Goal: Information Seeking & Learning: Learn about a topic

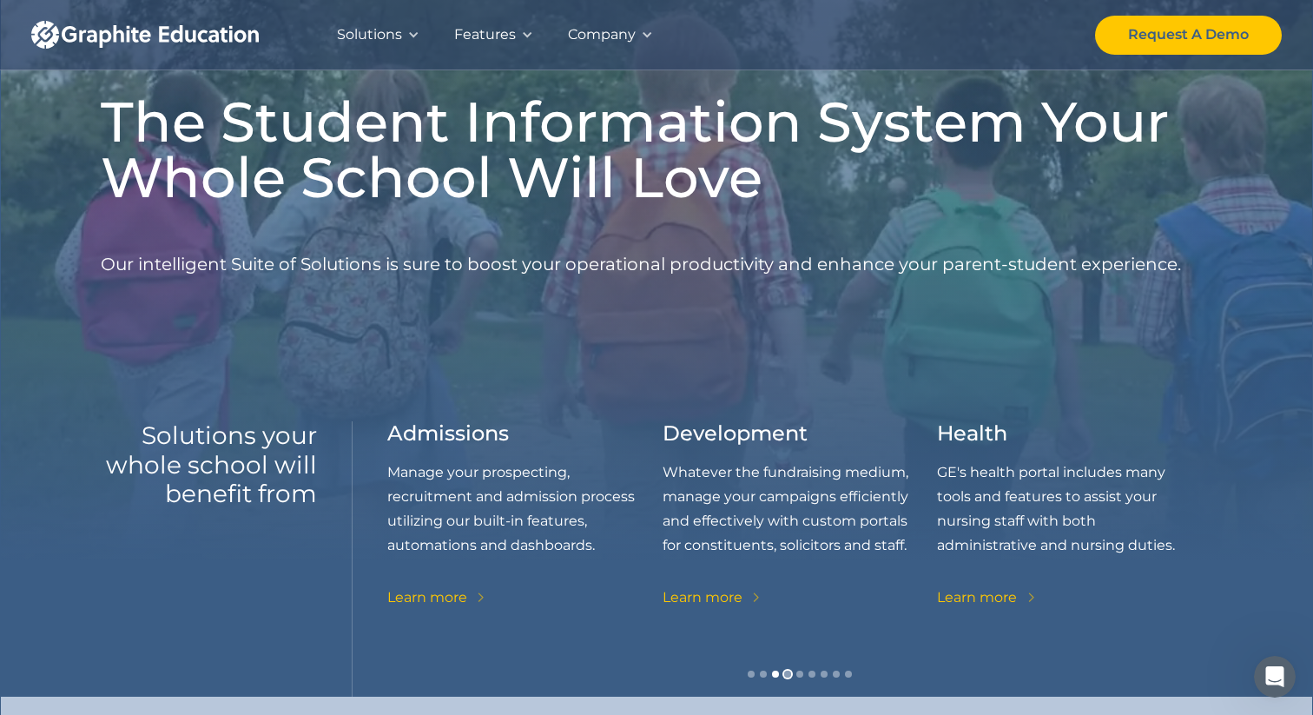
click at [790, 671] on div "Show slide 4 of 9" at bounding box center [787, 674] width 7 height 7
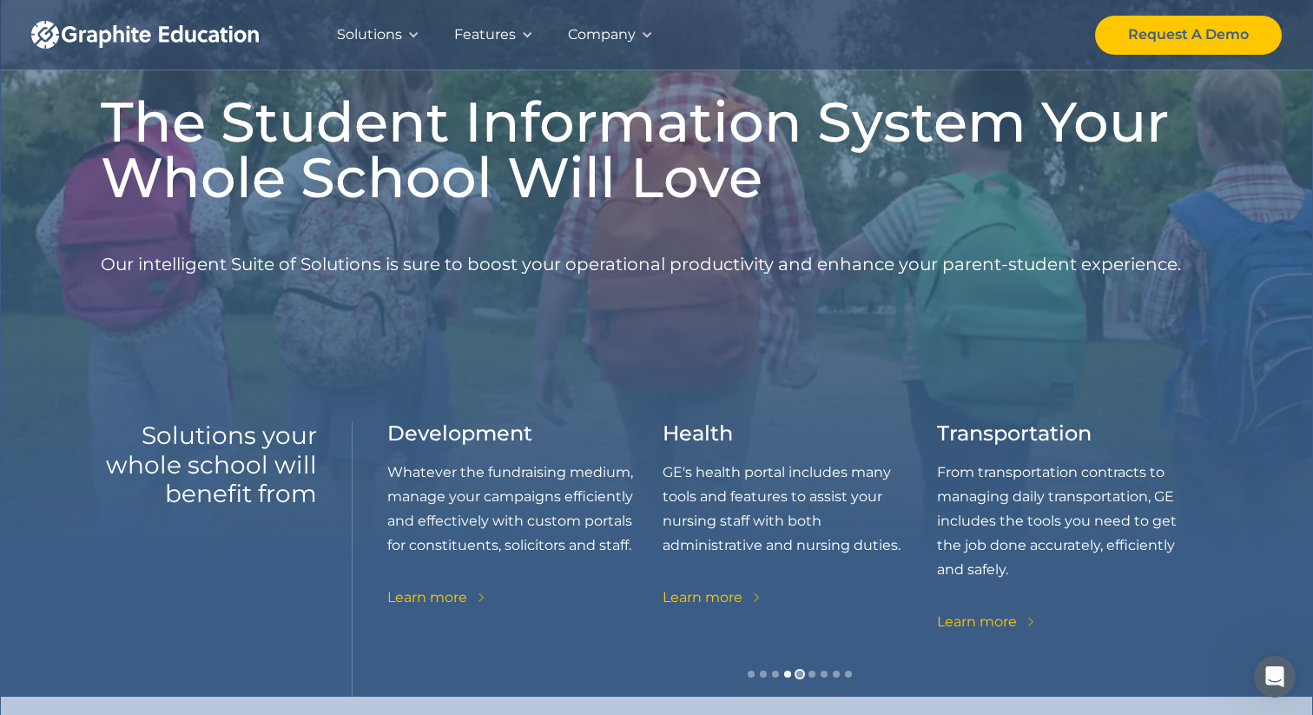
click at [802, 671] on div "Show slide 5 of 9" at bounding box center [799, 674] width 7 height 7
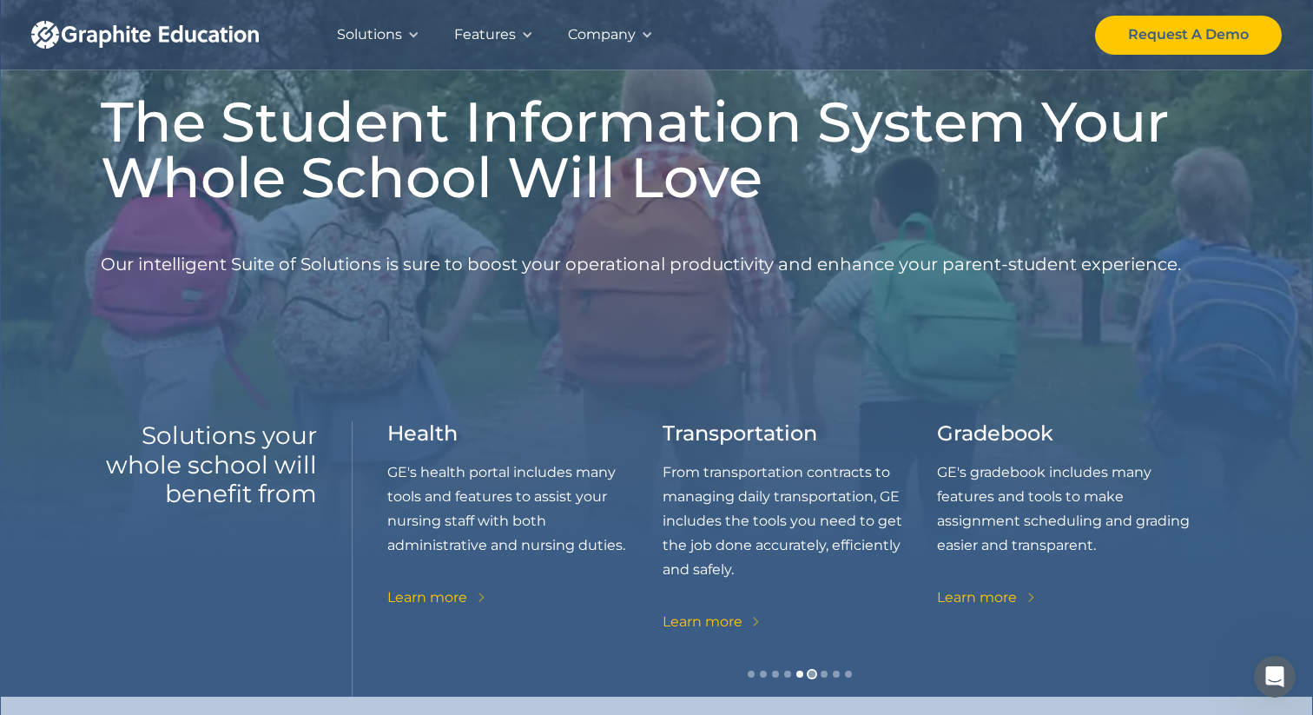
click at [813, 672] on div "Show slide 6 of 9" at bounding box center [812, 674] width 7 height 7
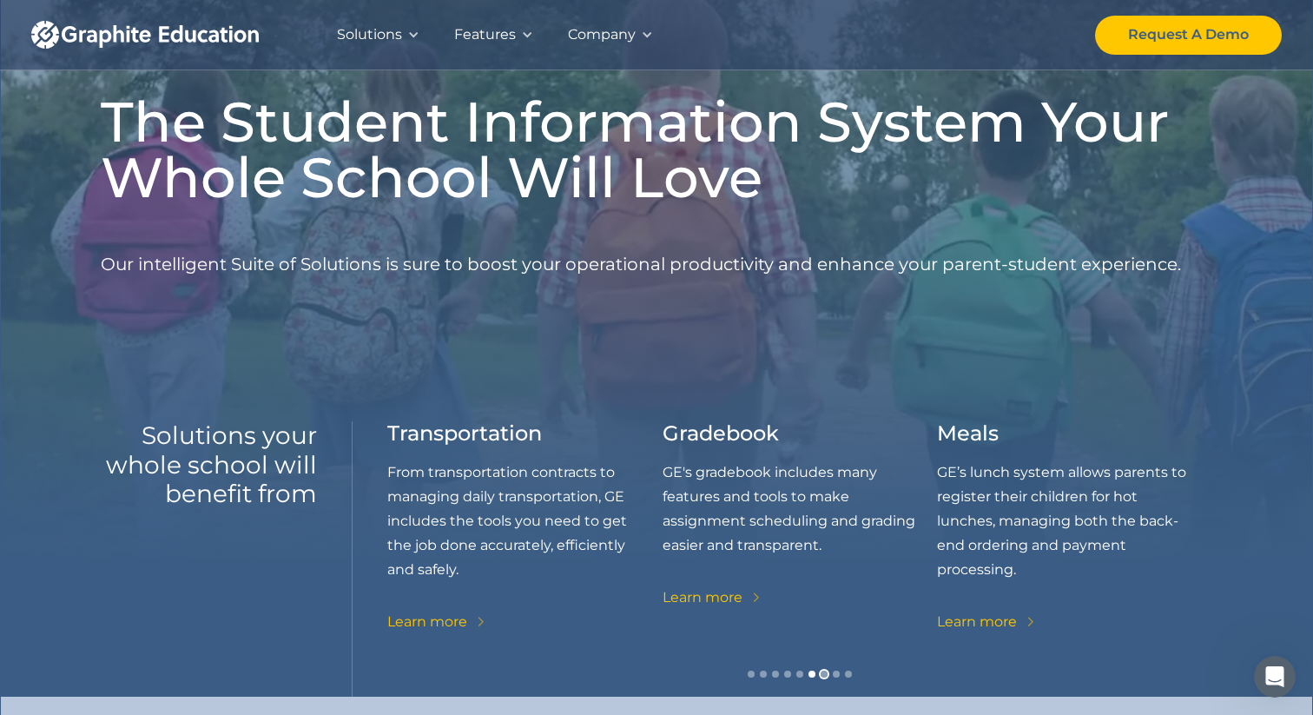
click at [823, 675] on div "Show slide 7 of 9" at bounding box center [824, 674] width 7 height 7
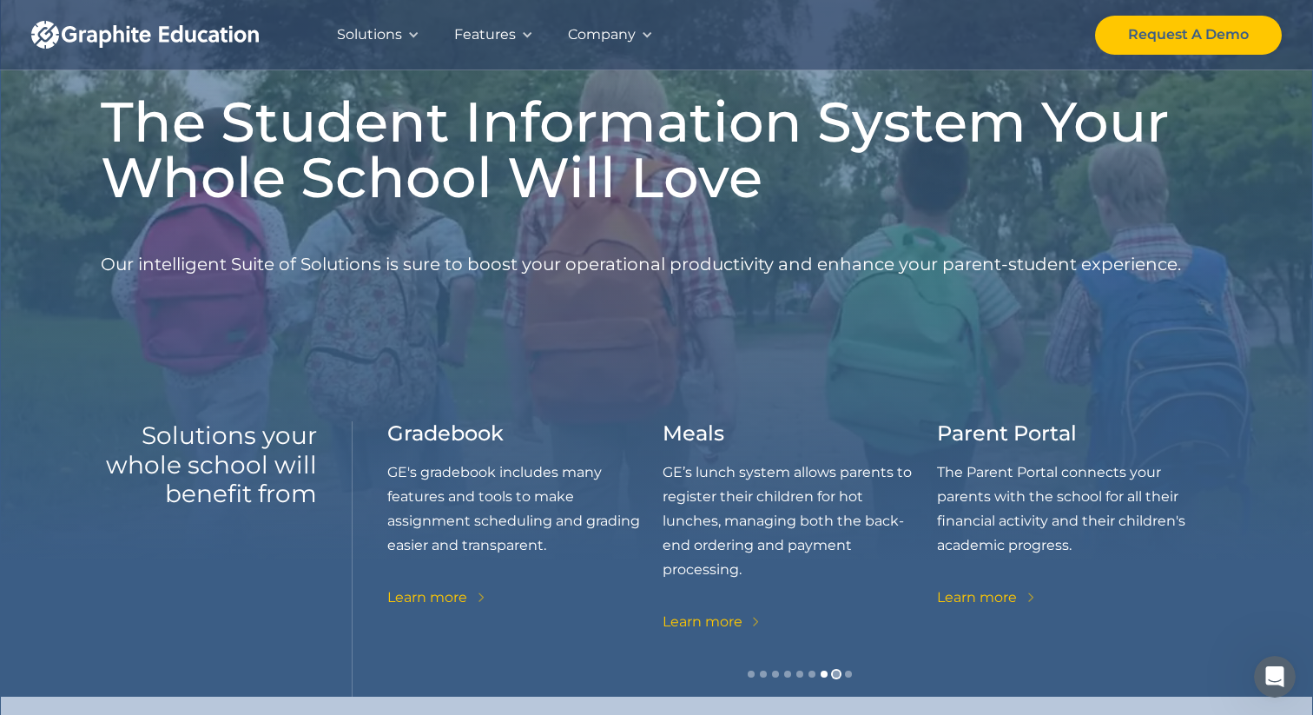
click at [834, 675] on div "Show slide 8 of 9" at bounding box center [836, 674] width 7 height 7
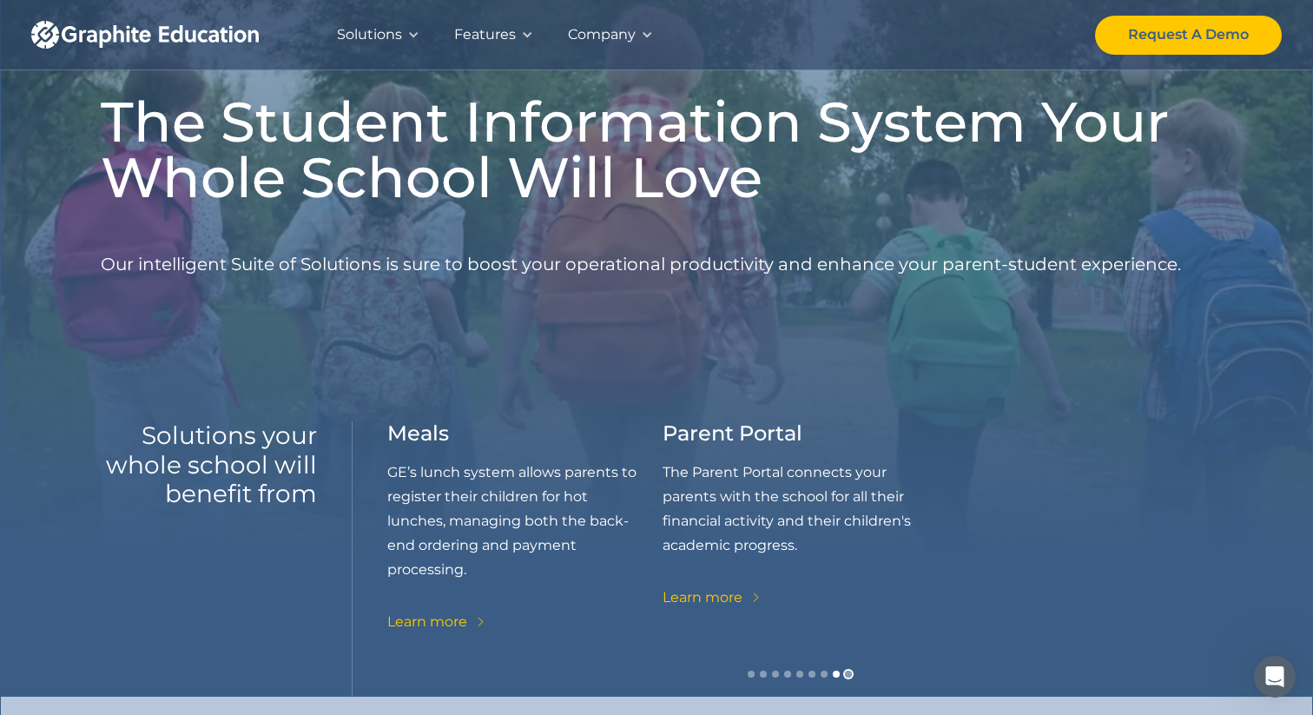
click at [850, 675] on div "Show slide 9 of 9" at bounding box center [848, 674] width 7 height 7
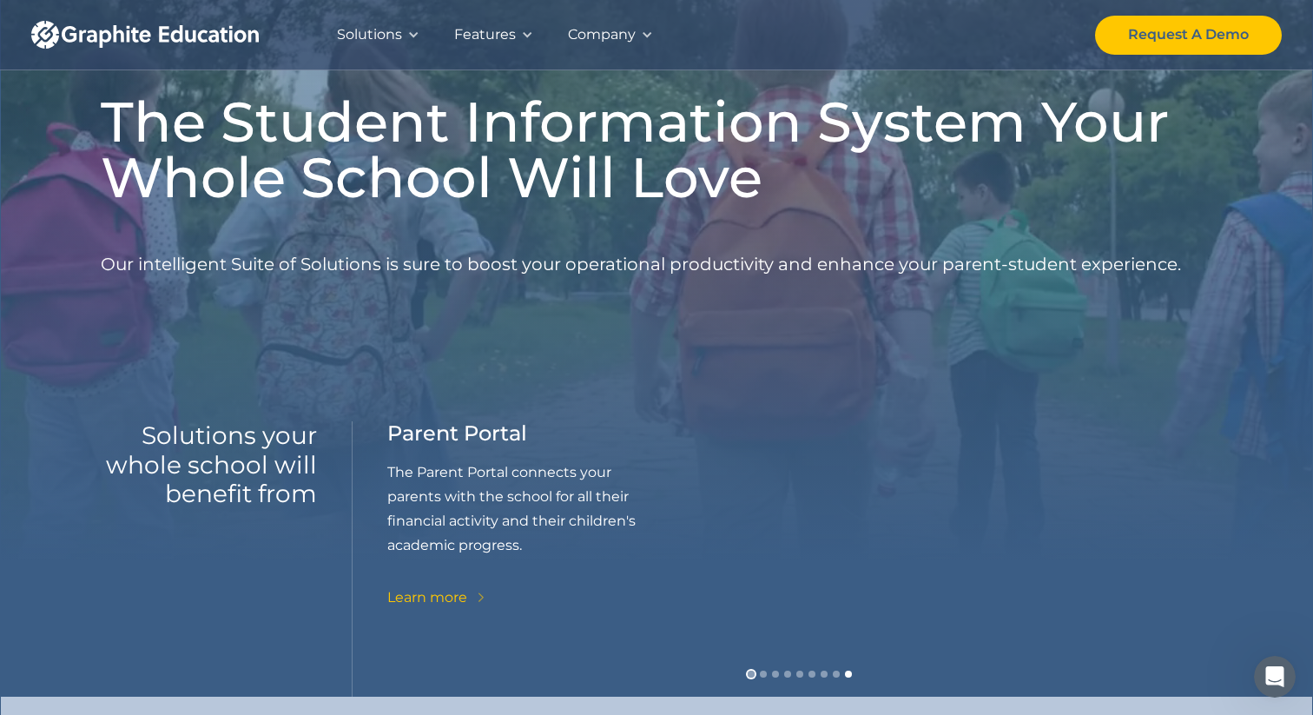
click at [750, 677] on div "Show slide 1 of 9" at bounding box center [751, 674] width 7 height 7
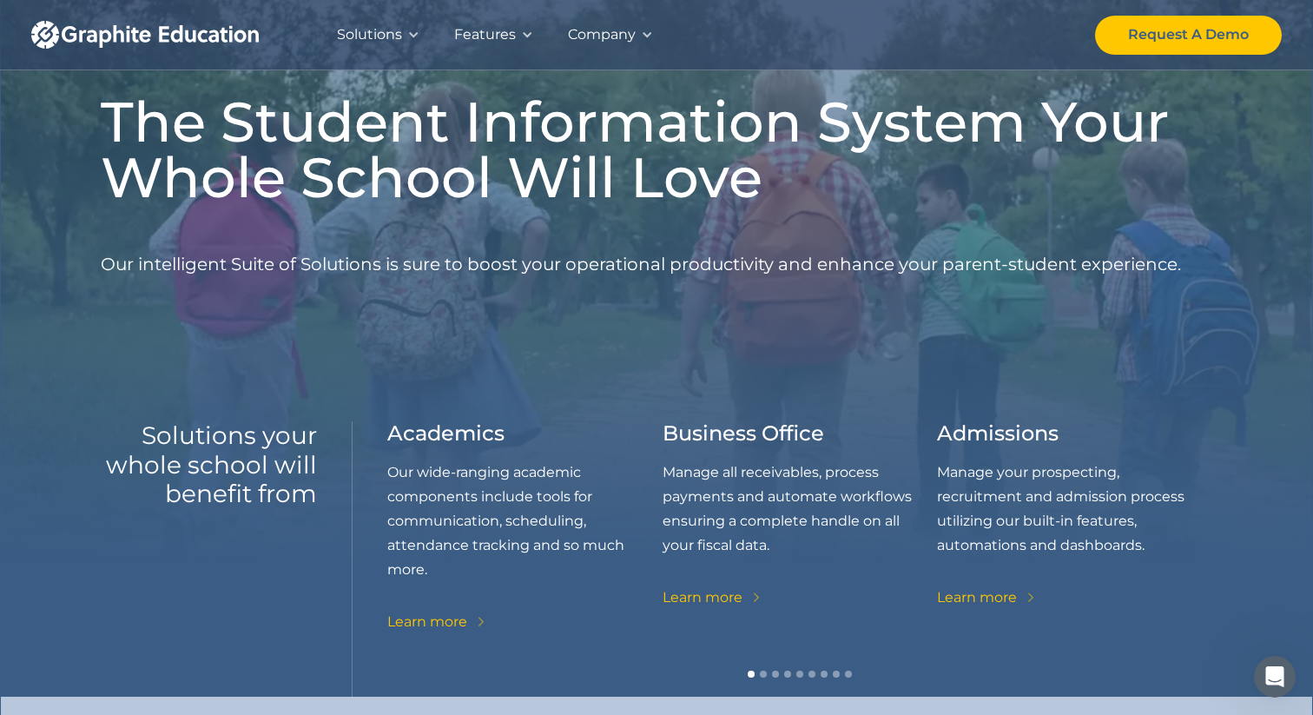
click at [470, 622] on link "Learn more" at bounding box center [437, 622] width 101 height 24
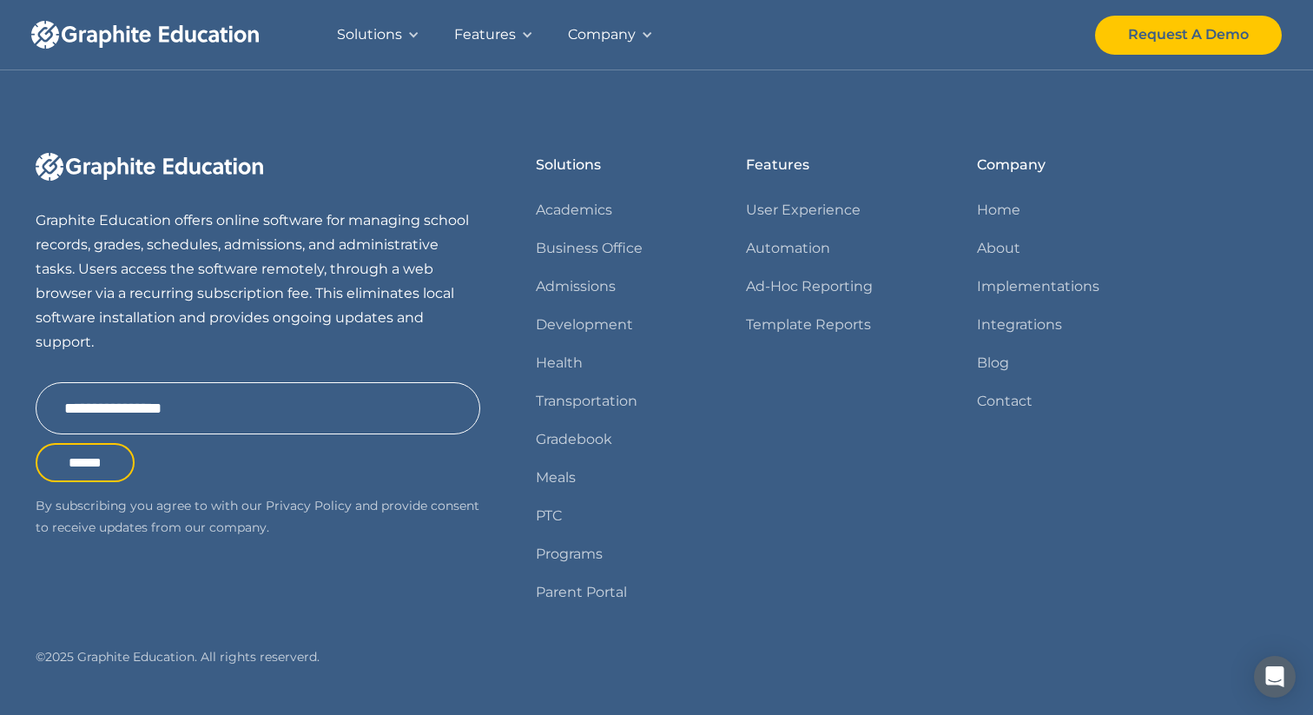
scroll to position [3305, 0]
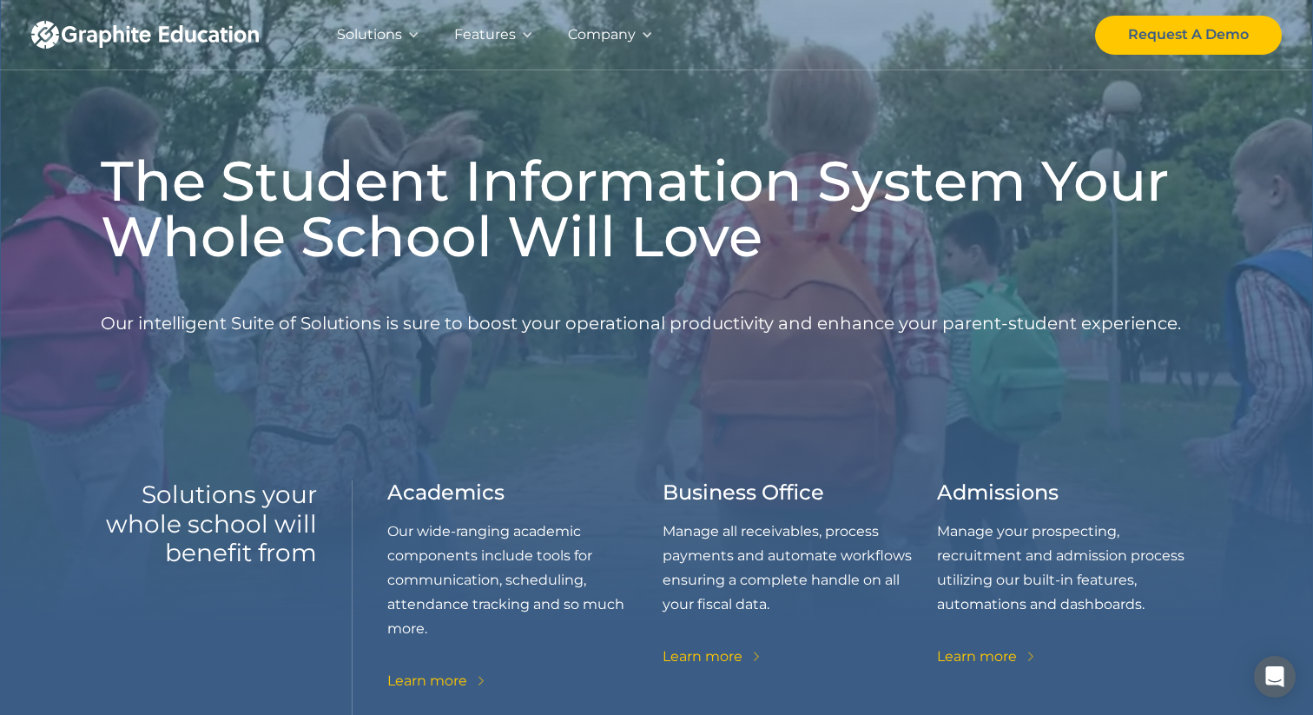
click at [487, 34] on div "Features" at bounding box center [485, 35] width 62 height 24
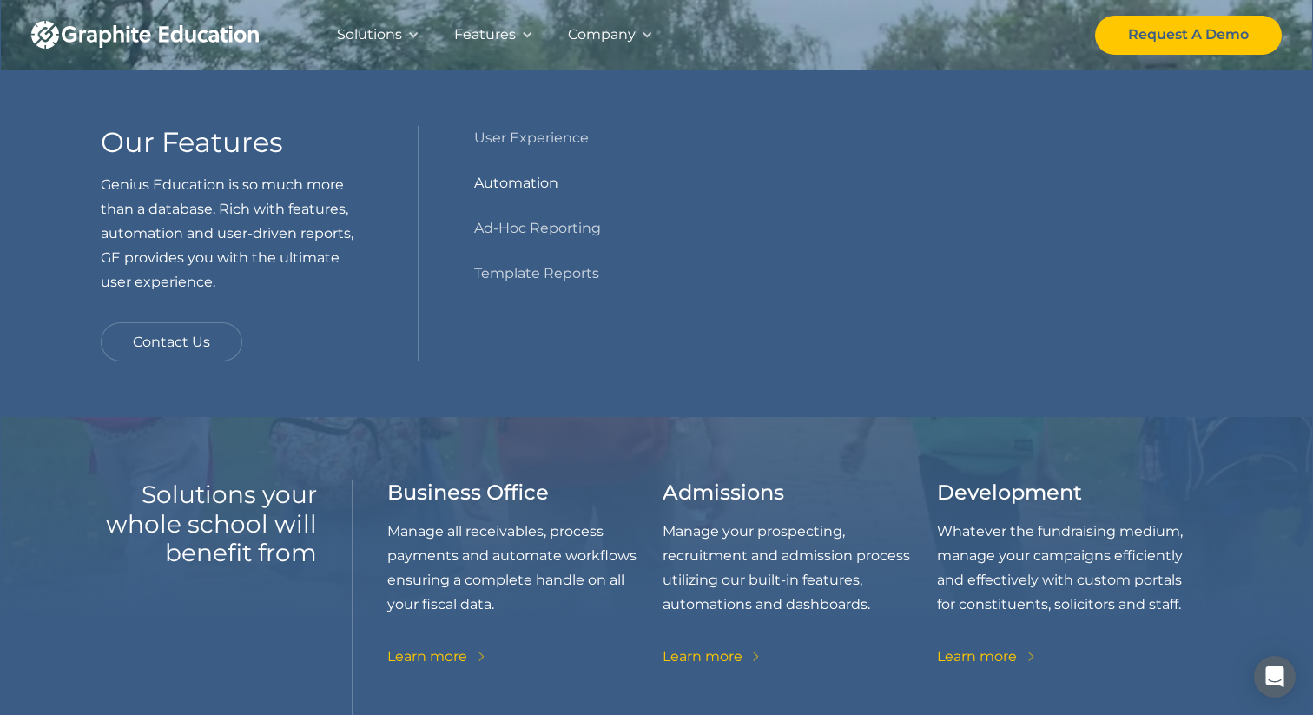
click at [506, 174] on link "Automation" at bounding box center [516, 183] width 84 height 24
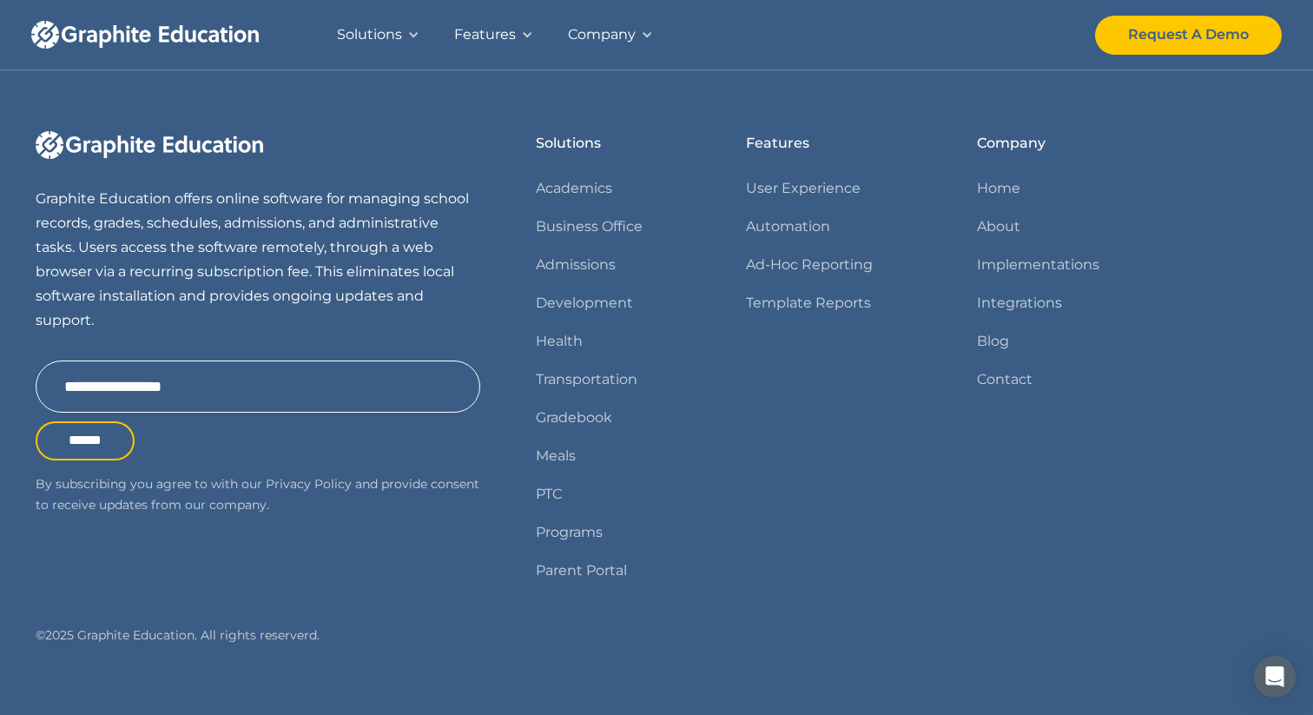
scroll to position [1615, 0]
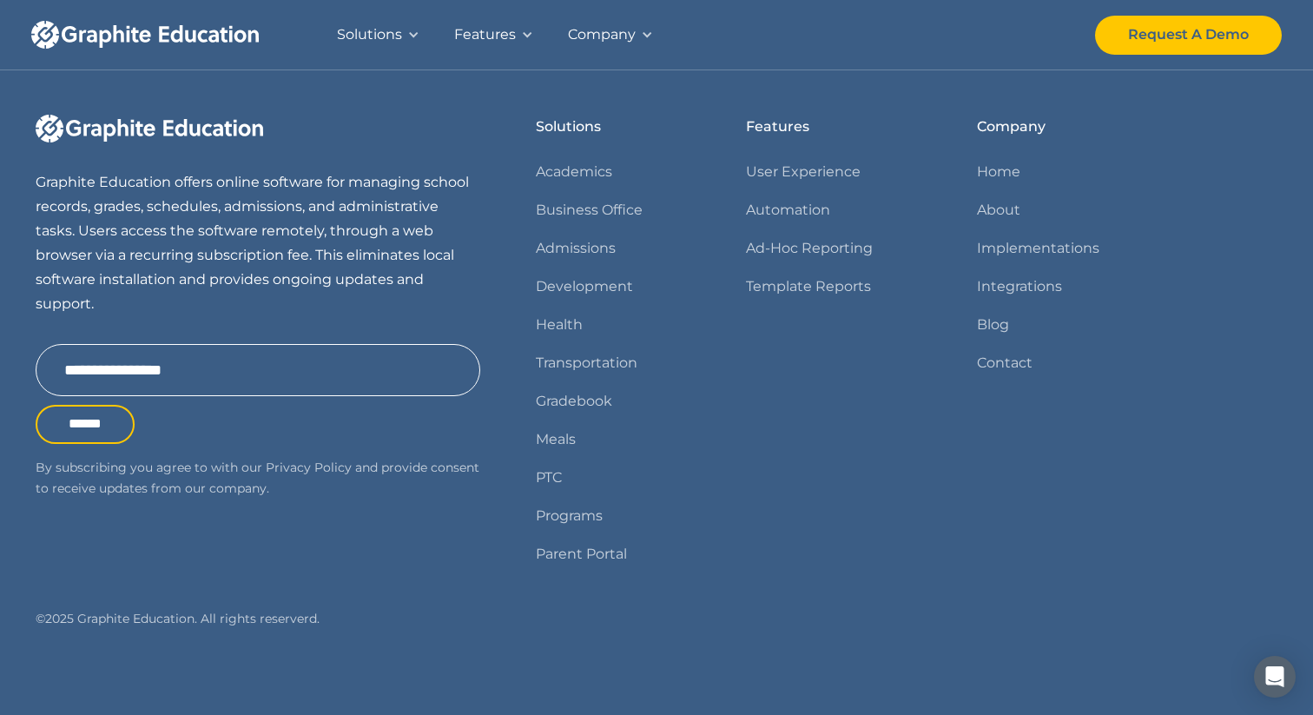
click at [493, 30] on div "Features" at bounding box center [485, 35] width 62 height 24
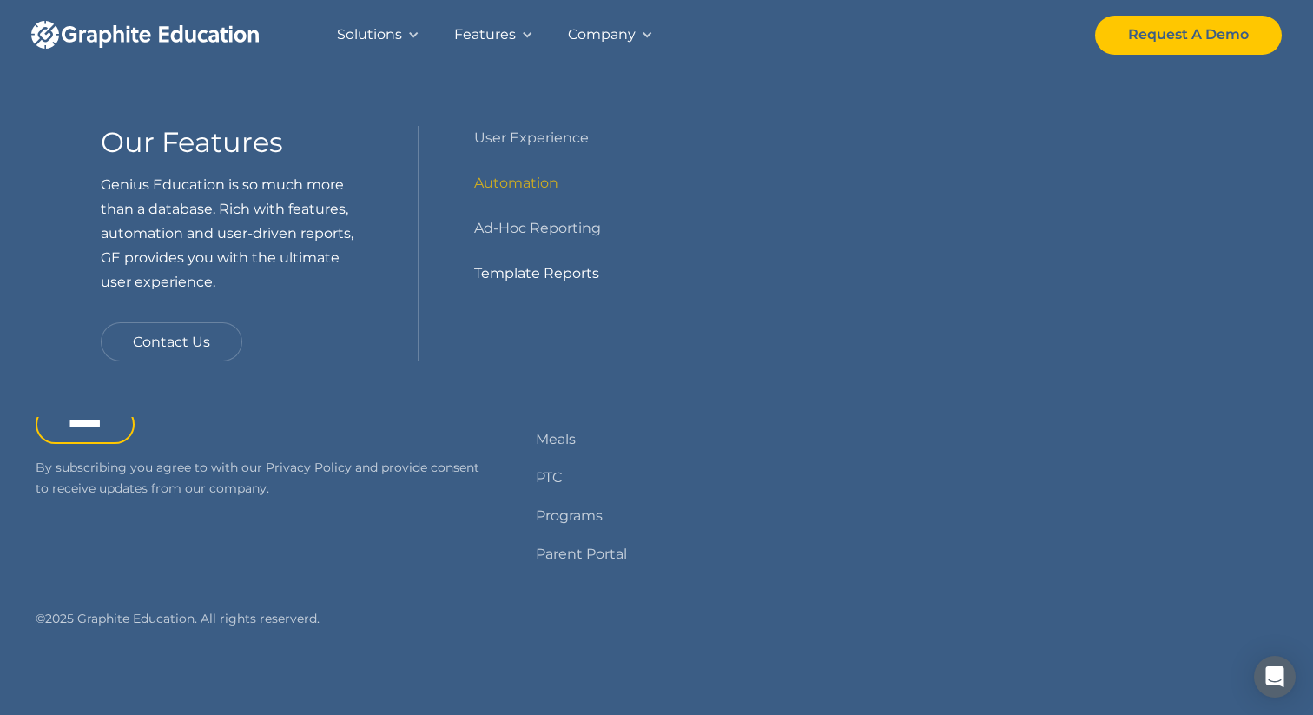
click at [527, 280] on link "Template Reports" at bounding box center [536, 273] width 125 height 24
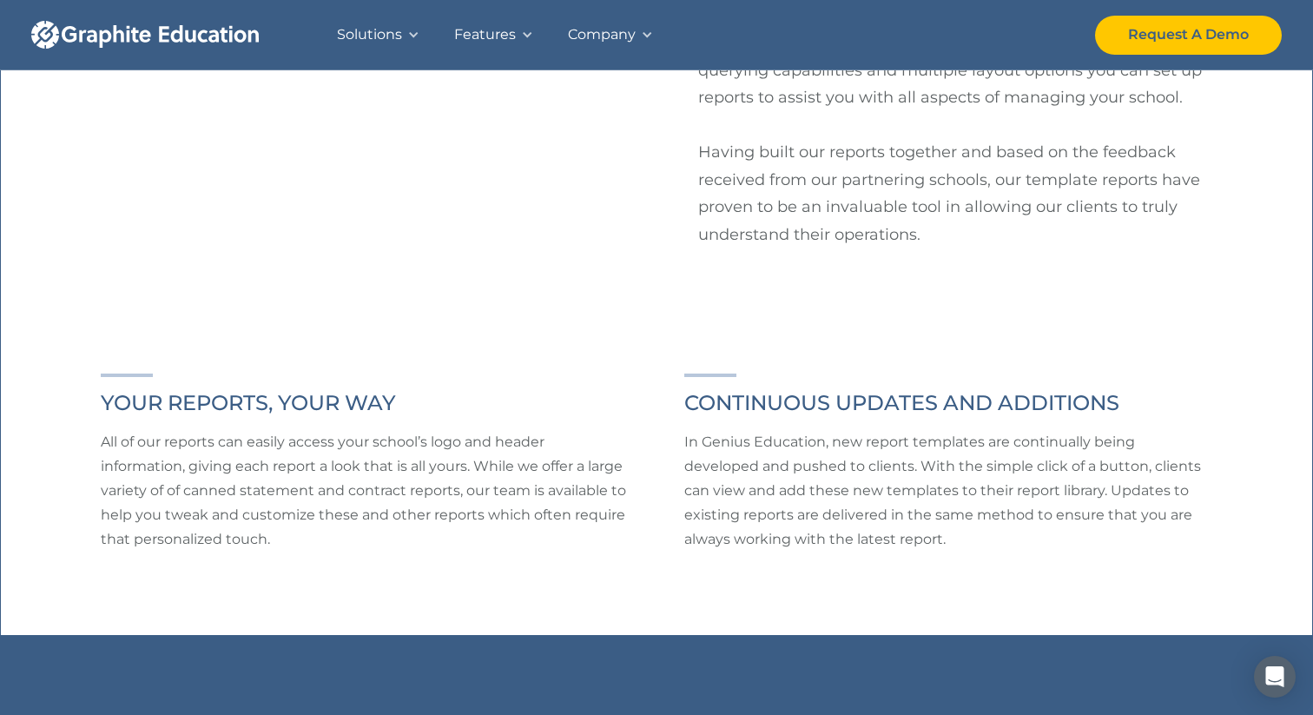
scroll to position [840, 0]
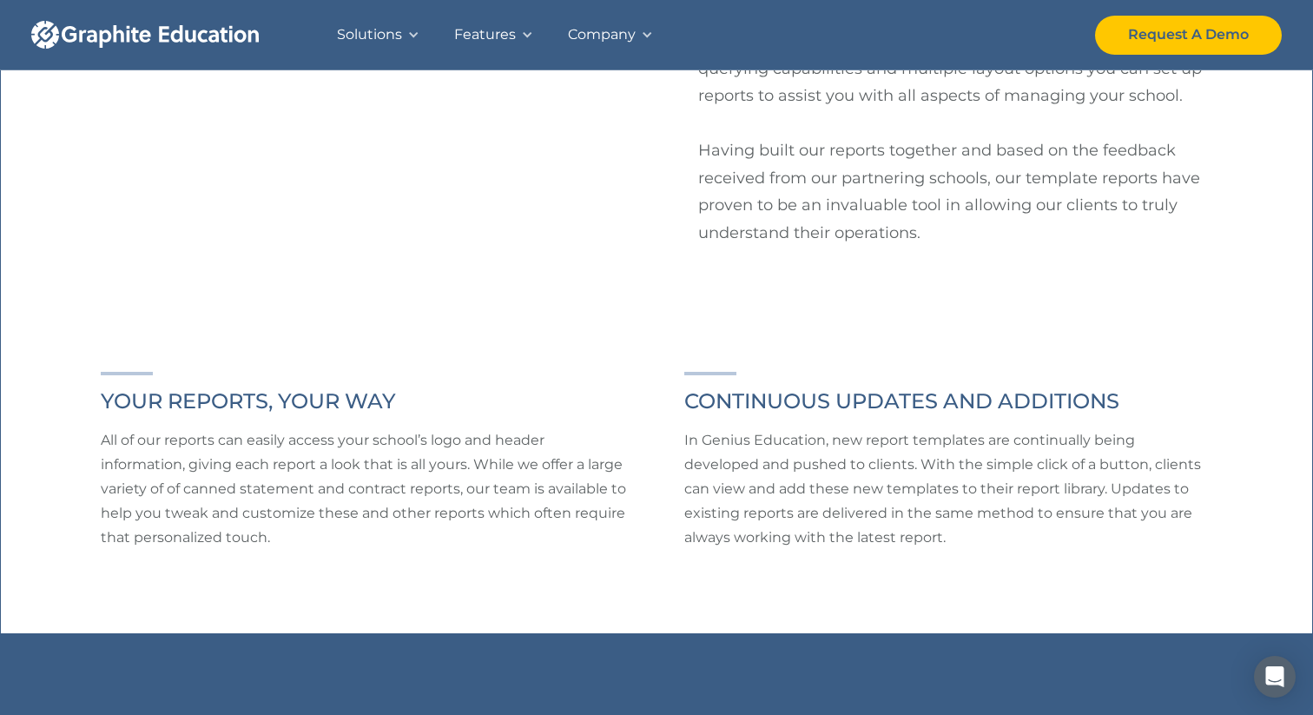
click at [594, 33] on div "Company" at bounding box center [602, 35] width 68 height 24
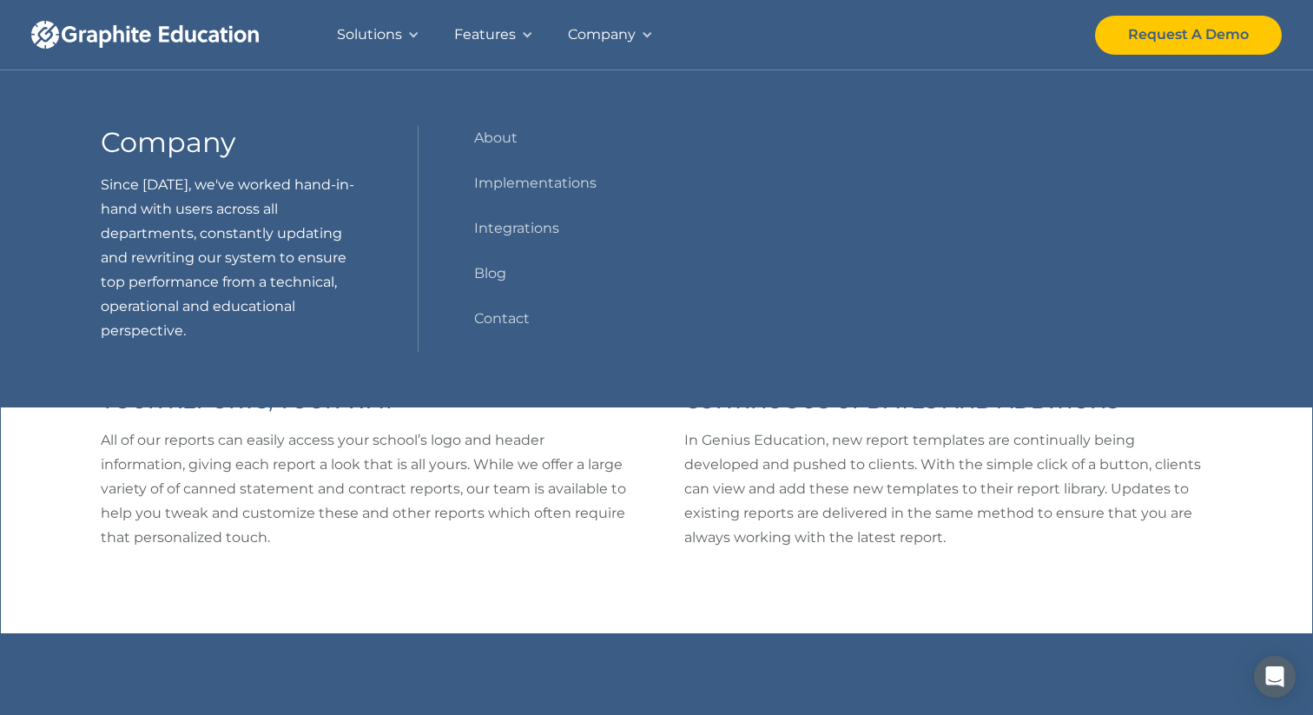
click at [393, 31] on div "Solutions" at bounding box center [369, 35] width 65 height 24
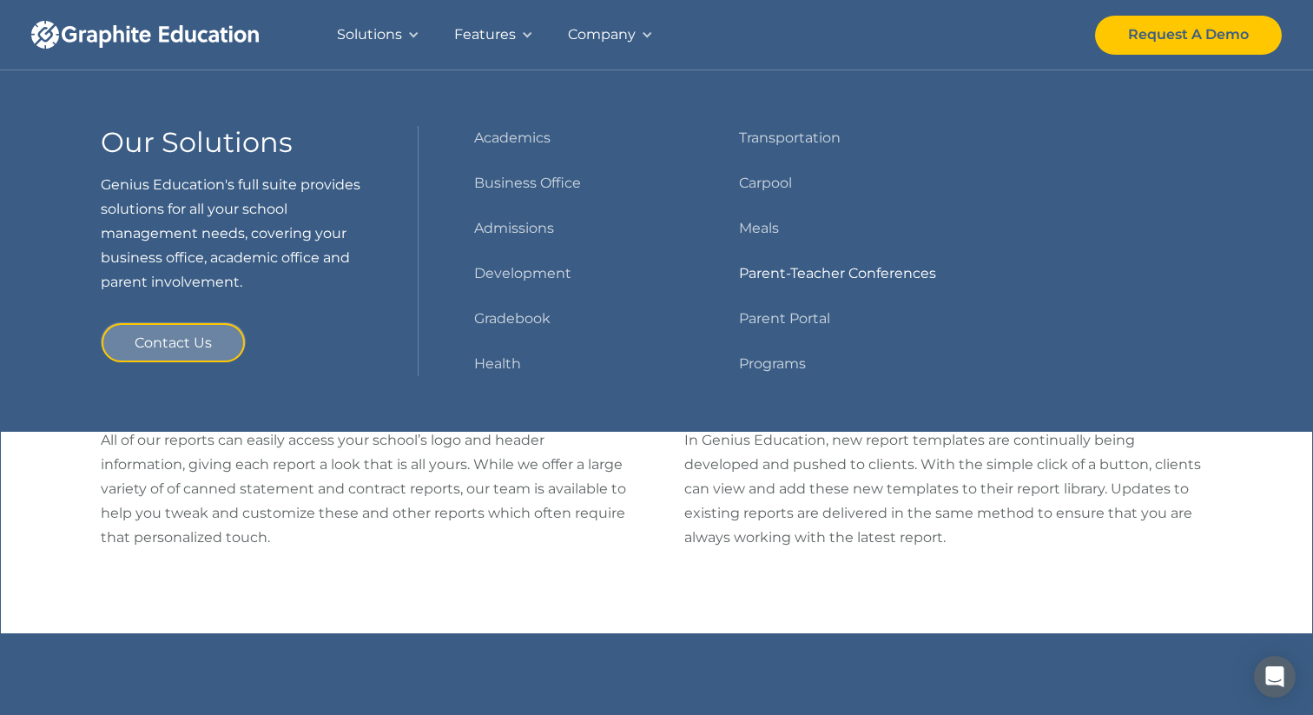
click at [785, 278] on link "Parent-Teacher Conferences" at bounding box center [837, 273] width 197 height 24
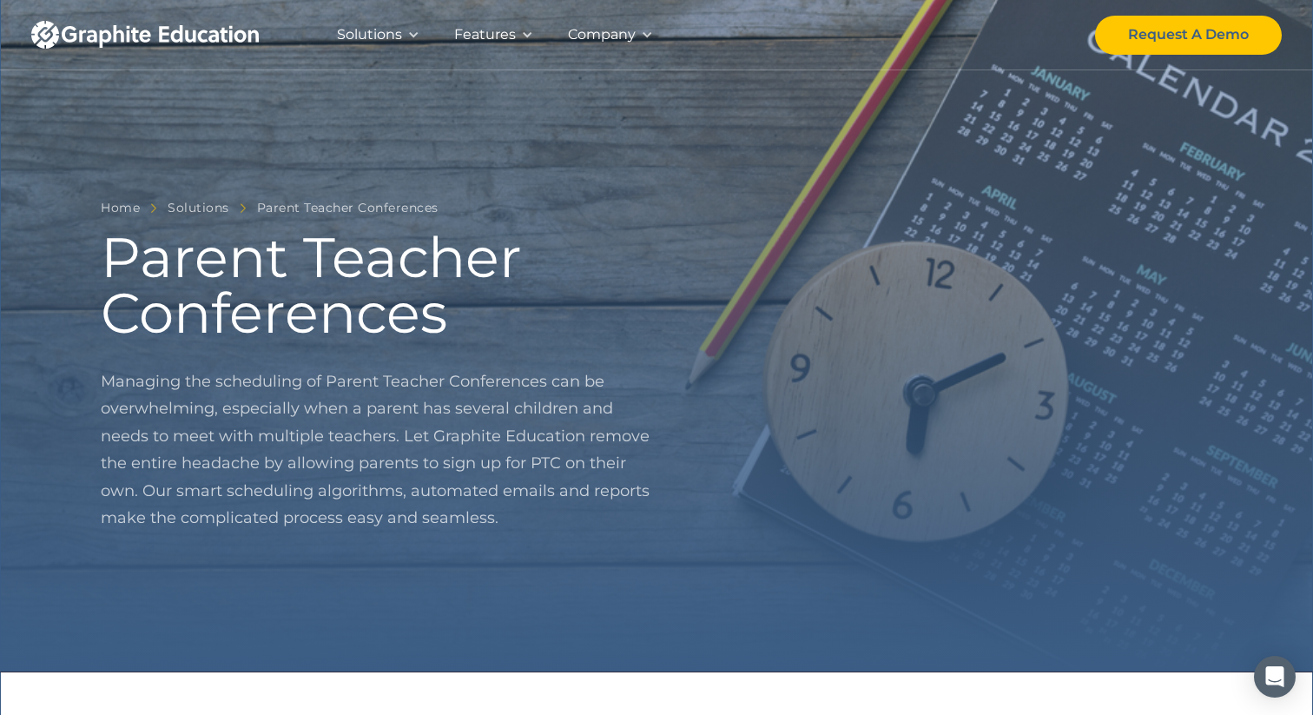
click at [601, 32] on div "Company" at bounding box center [602, 35] width 68 height 24
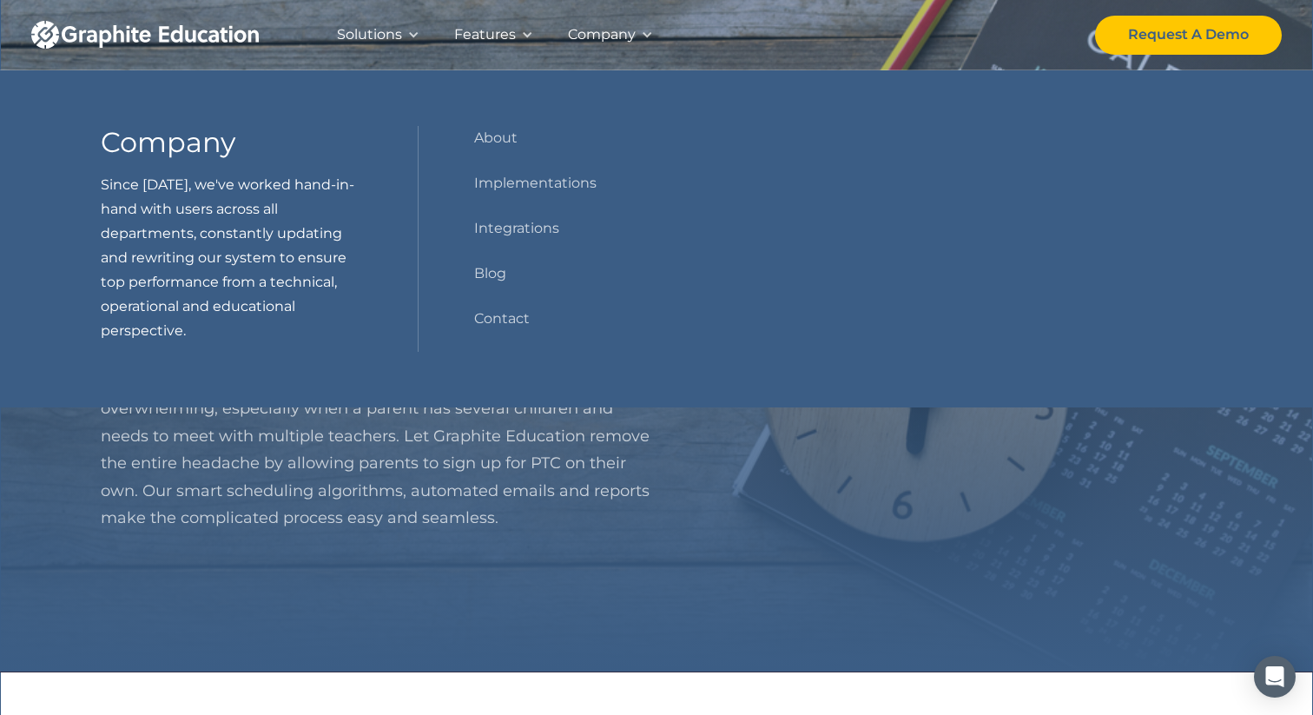
click at [363, 36] on div "Solutions" at bounding box center [369, 35] width 65 height 24
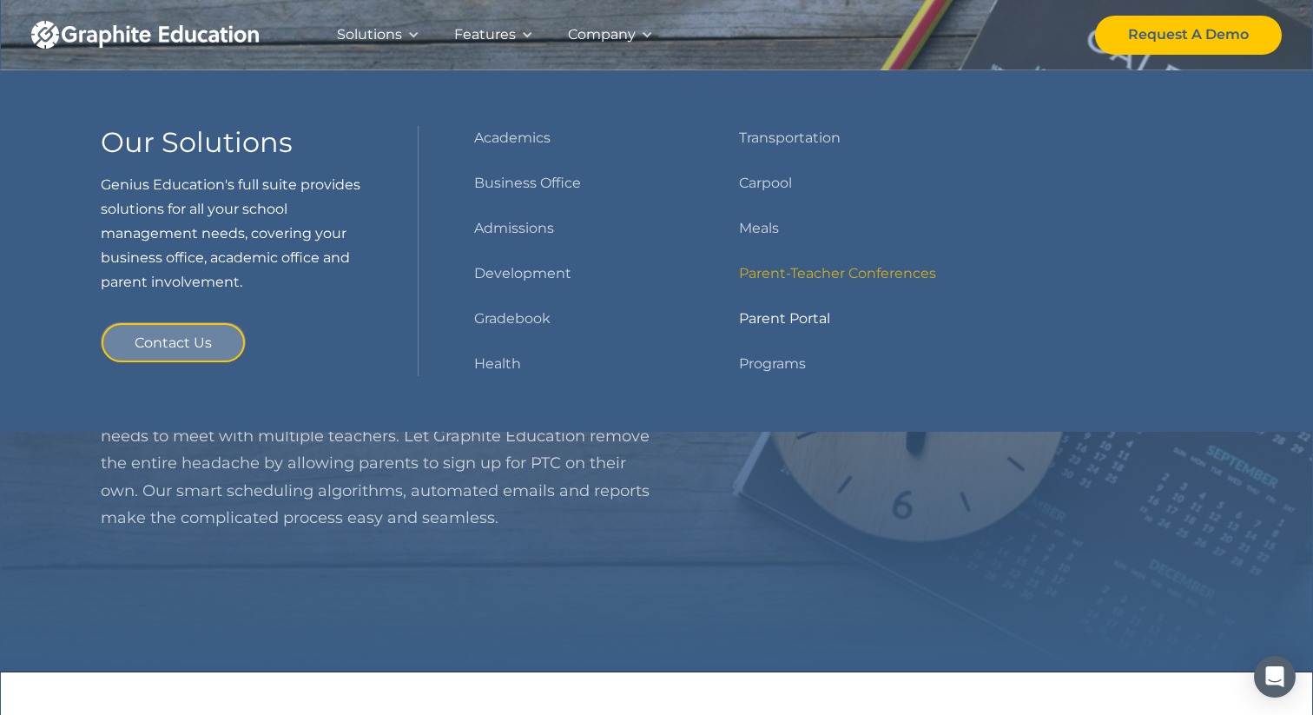
click at [779, 321] on link "Parent Portal" at bounding box center [784, 319] width 91 height 24
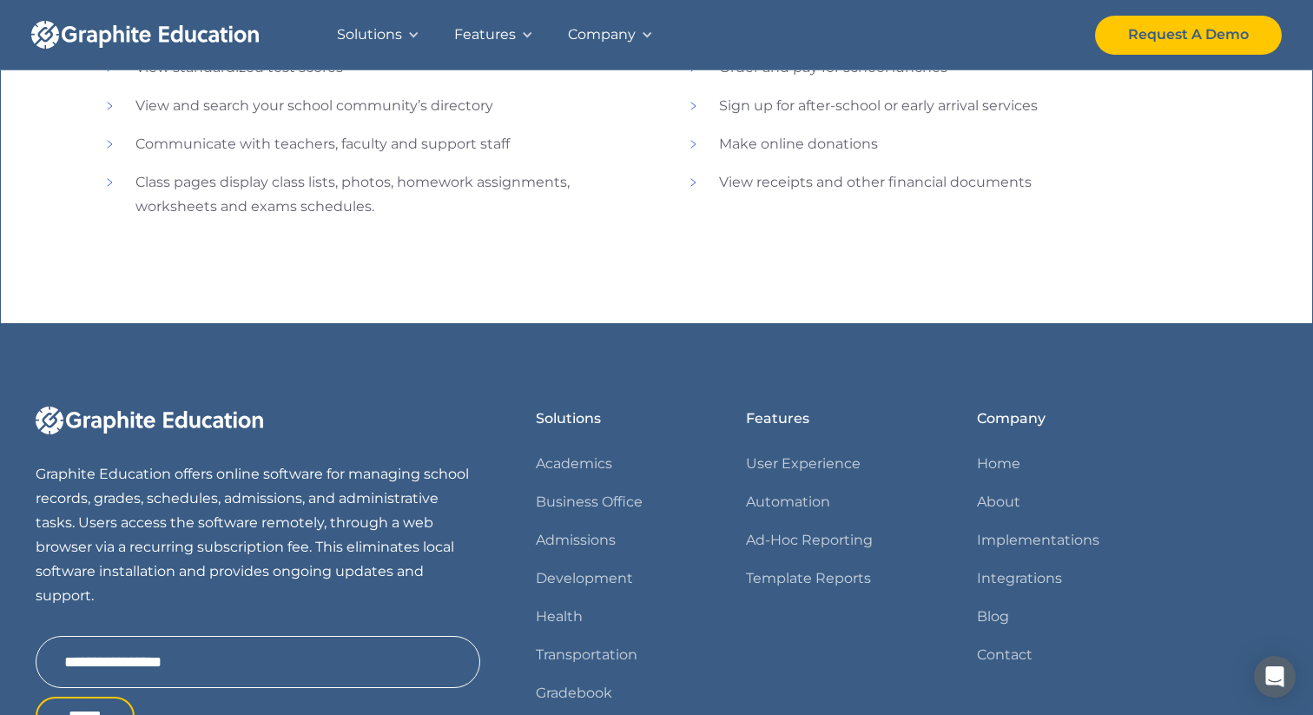
scroll to position [1251, 0]
